Goal: Find specific page/section: Find specific page/section

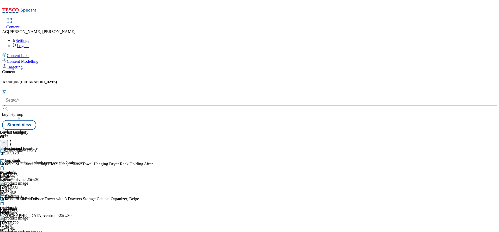
click at [5, 152] on icon at bounding box center [2, 154] width 5 height 5
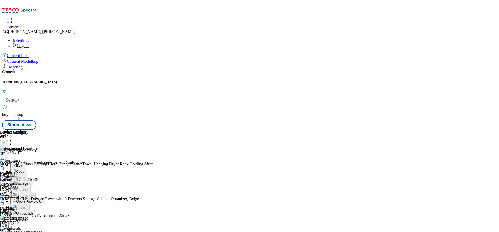
click at [42, 164] on div at bounding box center [21, 167] width 42 height 6
click at [43, 212] on span "Open Preview Url" at bounding box center [29, 214] width 27 height 4
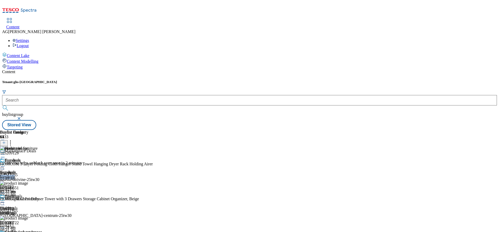
drag, startPoint x: 354, startPoint y: 95, endPoint x: 353, endPoint y: 111, distance: 16.2
drag, startPoint x: 353, startPoint y: 186, endPoint x: 349, endPoint y: 183, distance: 5.1
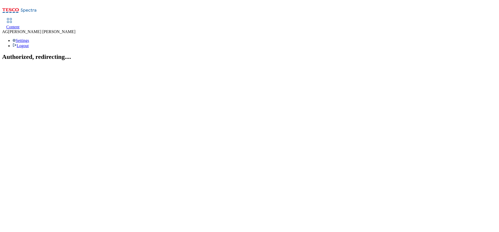
click at [20, 25] on span "Content" at bounding box center [12, 27] width 13 height 4
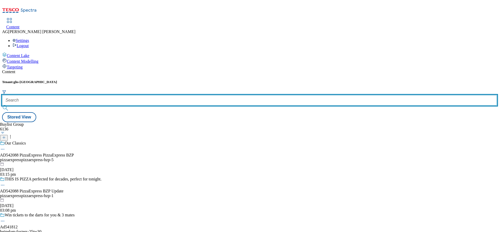
click at [116, 95] on input "text" at bounding box center [249, 100] width 495 height 10
paste input "marketplace-deals"
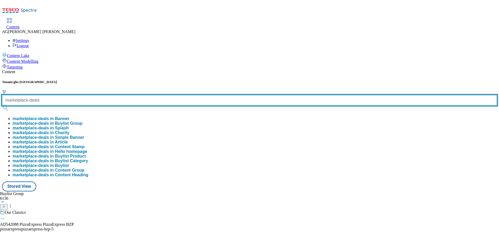
type input "marketplace-deals"
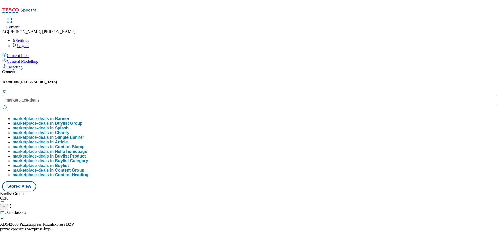
click at [83, 121] on button "marketplace-deals in Buylist Group" at bounding box center [48, 123] width 70 height 5
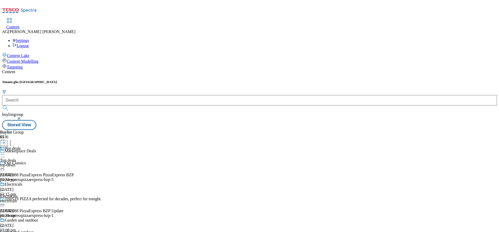
scroll to position [120, 0]
